Goal: Task Accomplishment & Management: Use online tool/utility

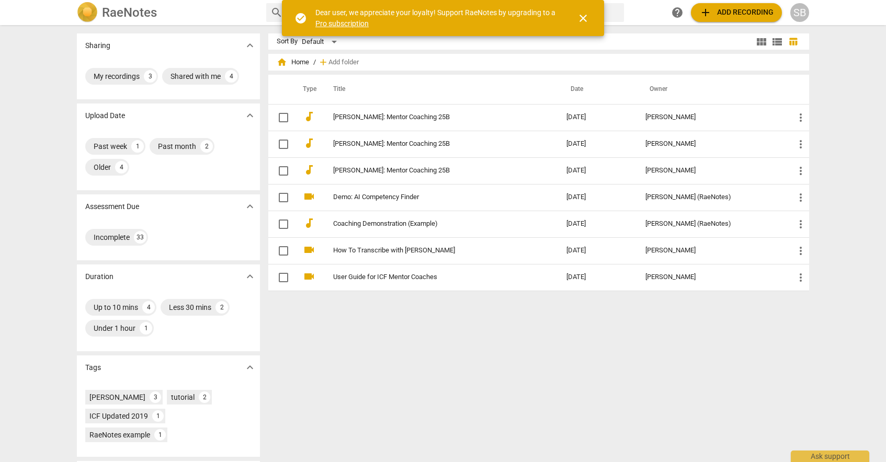
click at [754, 12] on span "add Add recording" at bounding box center [736, 12] width 74 height 13
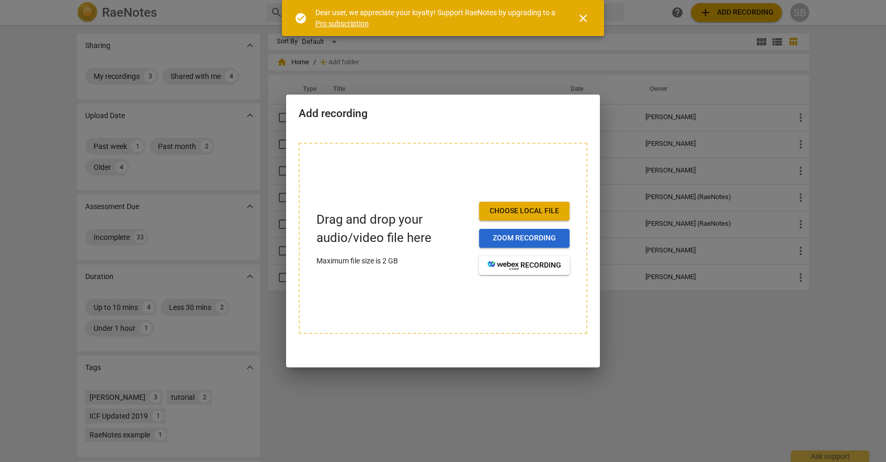
click at [515, 241] on span "Zoom recording" at bounding box center [525, 238] width 74 height 10
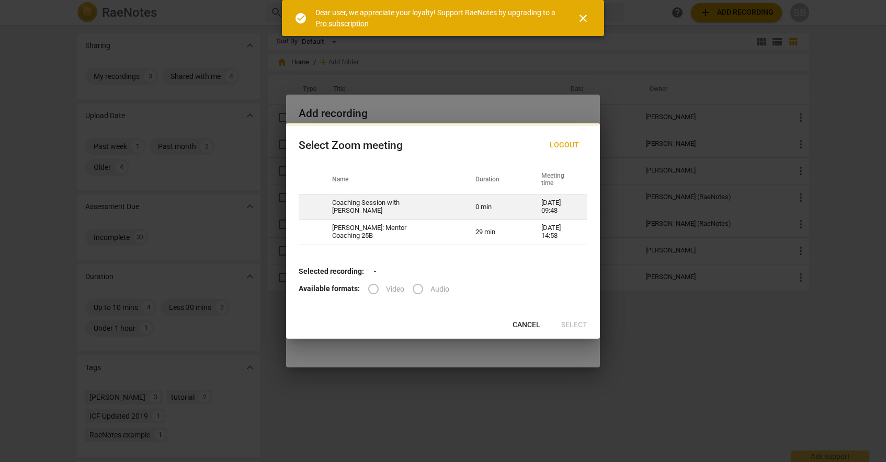
click at [410, 209] on td "Coaching Session with [PERSON_NAME]" at bounding box center [391, 207] width 143 height 25
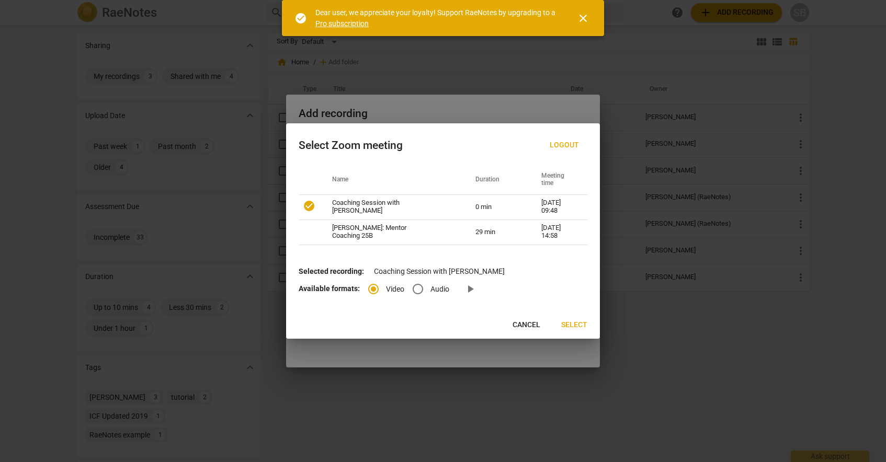
click at [573, 141] on span "Logout" at bounding box center [564, 145] width 29 height 10
radio input "false"
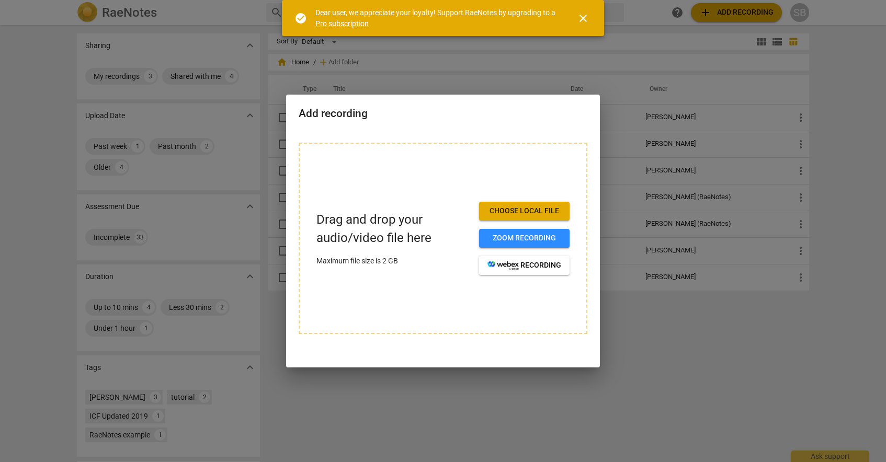
click at [668, 399] on div at bounding box center [443, 231] width 886 height 462
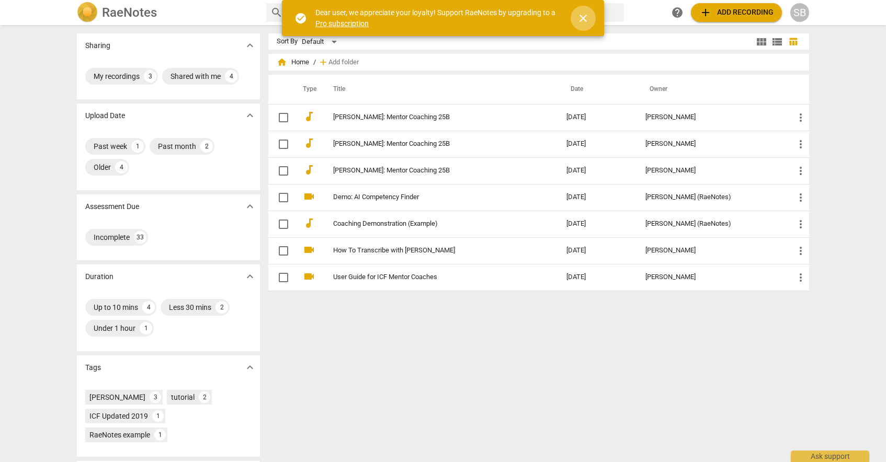
click at [587, 20] on span "close" at bounding box center [583, 18] width 13 height 13
